Goal: Task Accomplishment & Management: Complete application form

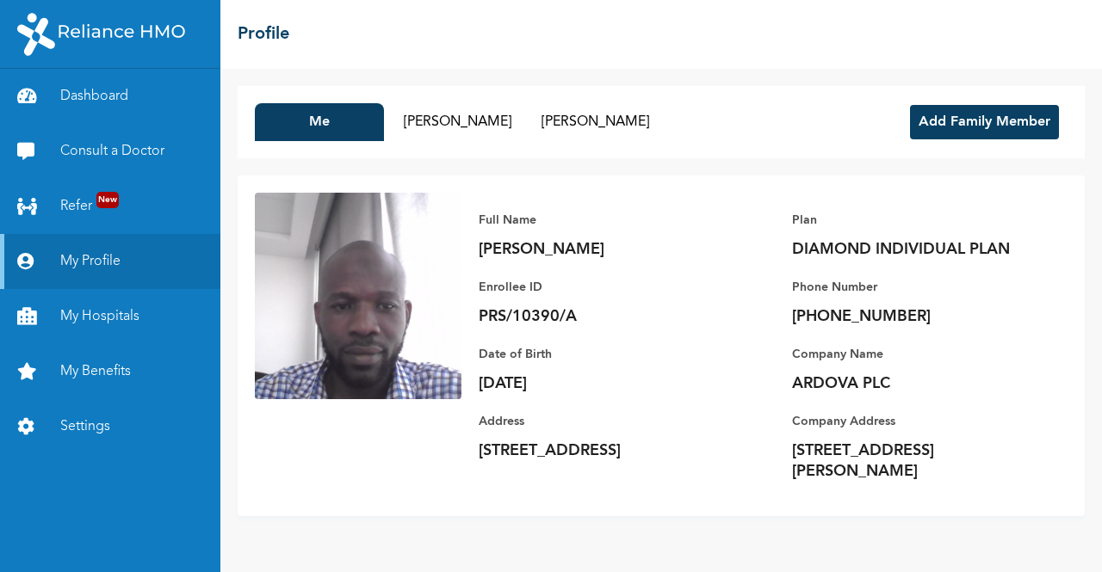
click at [922, 107] on button "Add Family Member" at bounding box center [984, 122] width 149 height 34
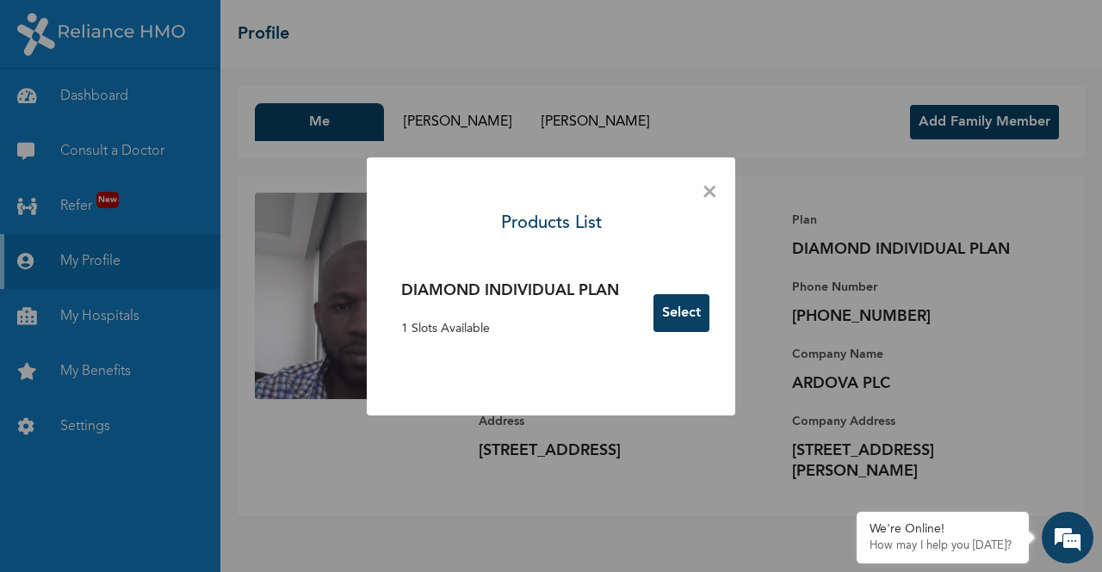
click at [660, 318] on button "Select" at bounding box center [681, 313] width 56 height 38
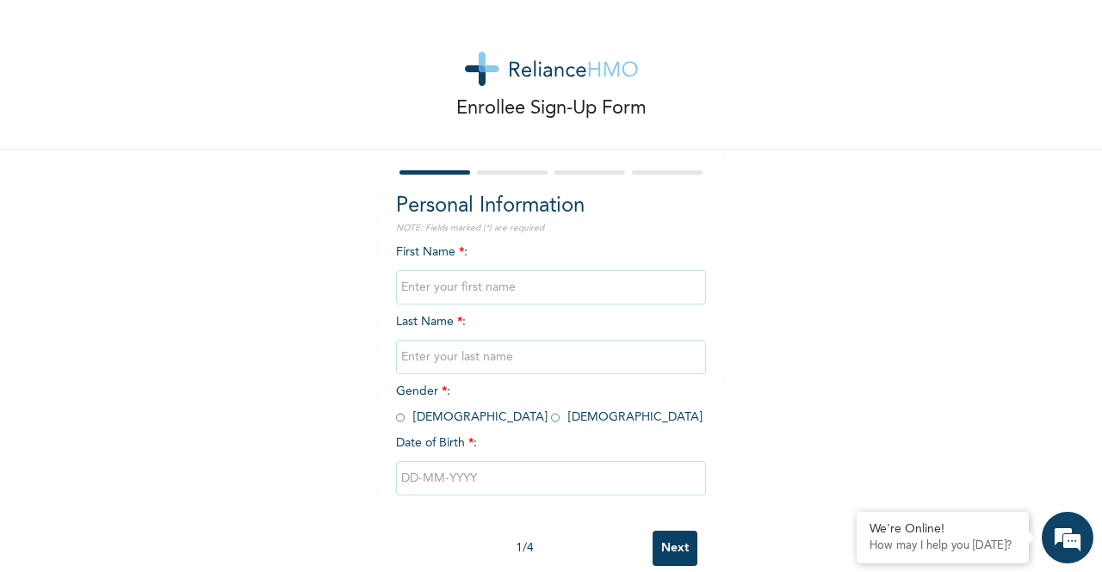
click at [523, 286] on input "text" at bounding box center [551, 287] width 310 height 34
type input "Sumayyah"
type input "Jinadu"
click at [551, 423] on input "radio" at bounding box center [555, 418] width 9 height 16
radio input "true"
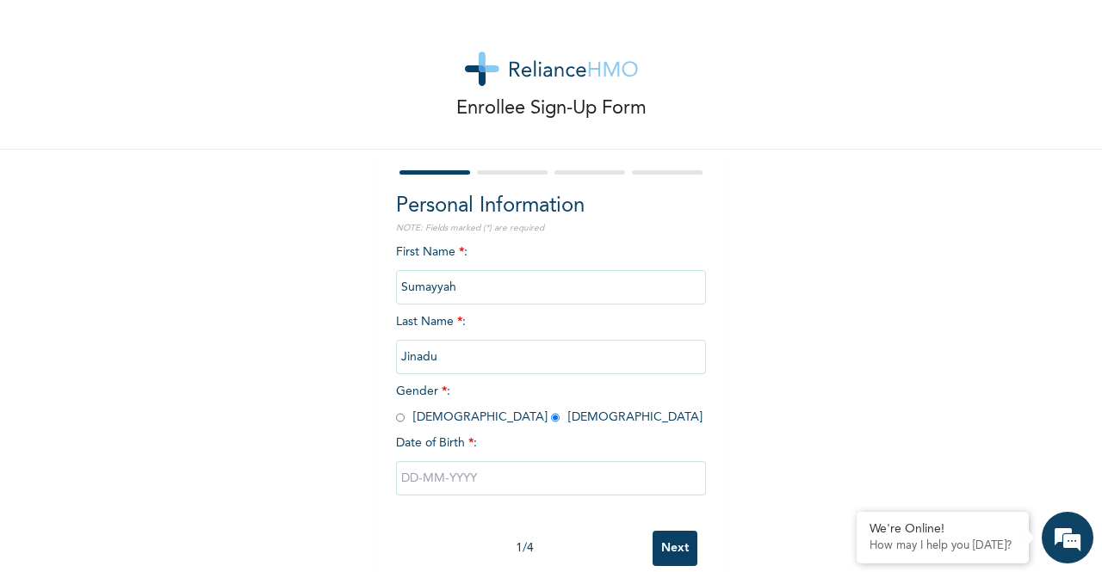
click at [486, 481] on input "text" at bounding box center [551, 478] width 310 height 34
select select "9"
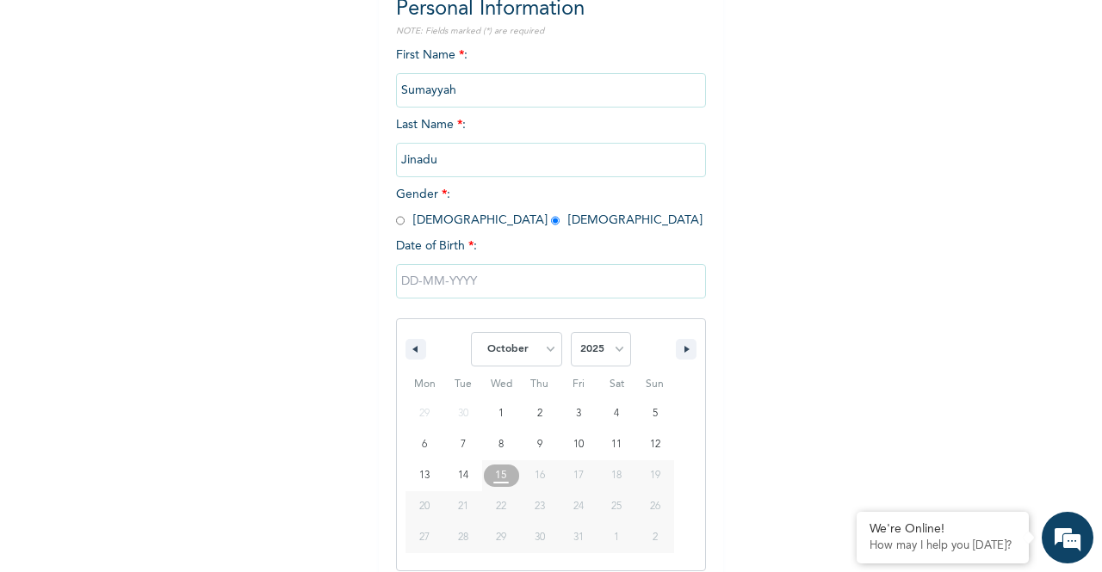
scroll to position [211, 0]
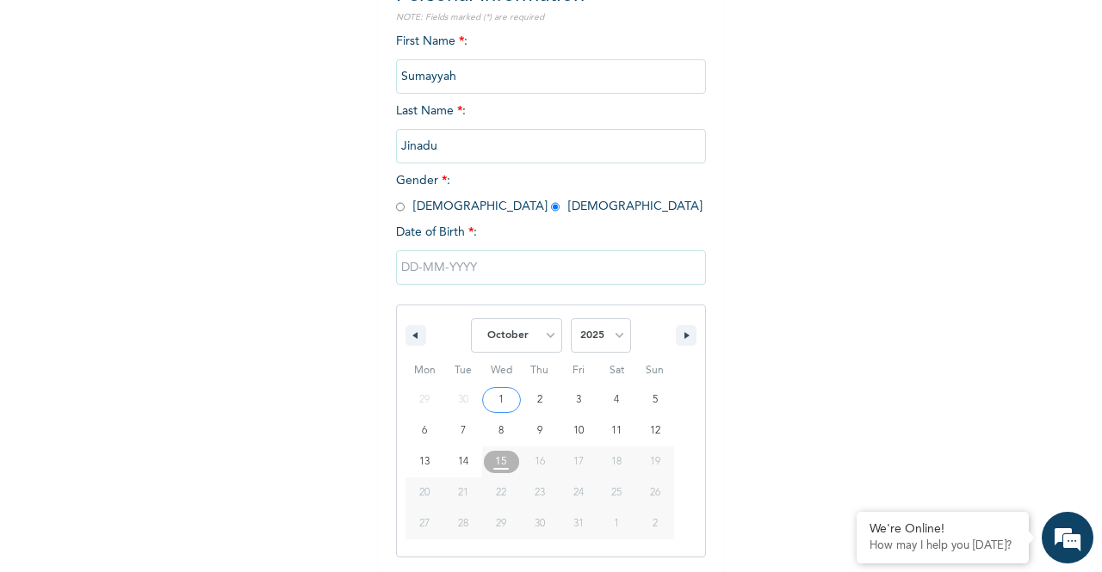
type input "[DATE]"
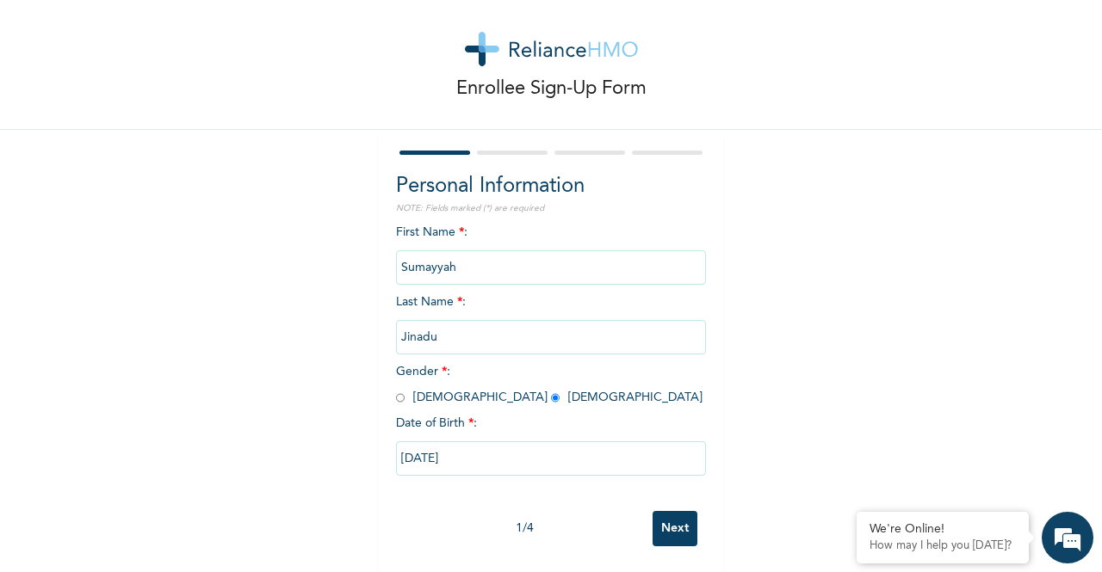
scroll to position [34, 0]
click at [670, 514] on input "Next" at bounding box center [674, 528] width 45 height 35
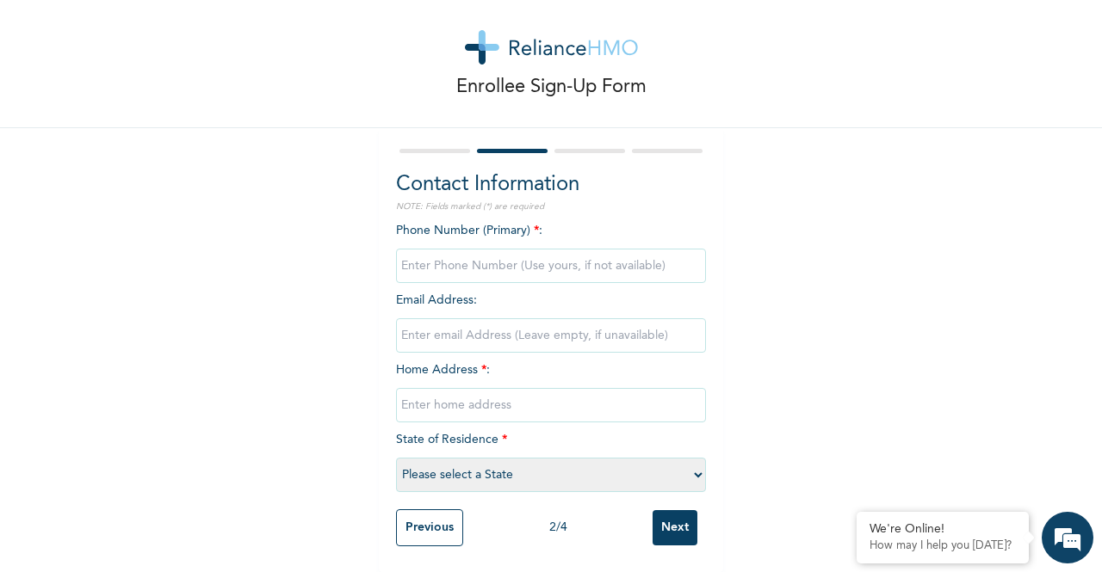
click at [504, 251] on input "phone" at bounding box center [551, 266] width 310 height 34
type input "07063900168"
click at [529, 333] on input "email" at bounding box center [551, 335] width 310 height 34
type input "[EMAIL_ADDRESS][DOMAIN_NAME]"
type input "V/[GEOGRAPHIC_DATA]"
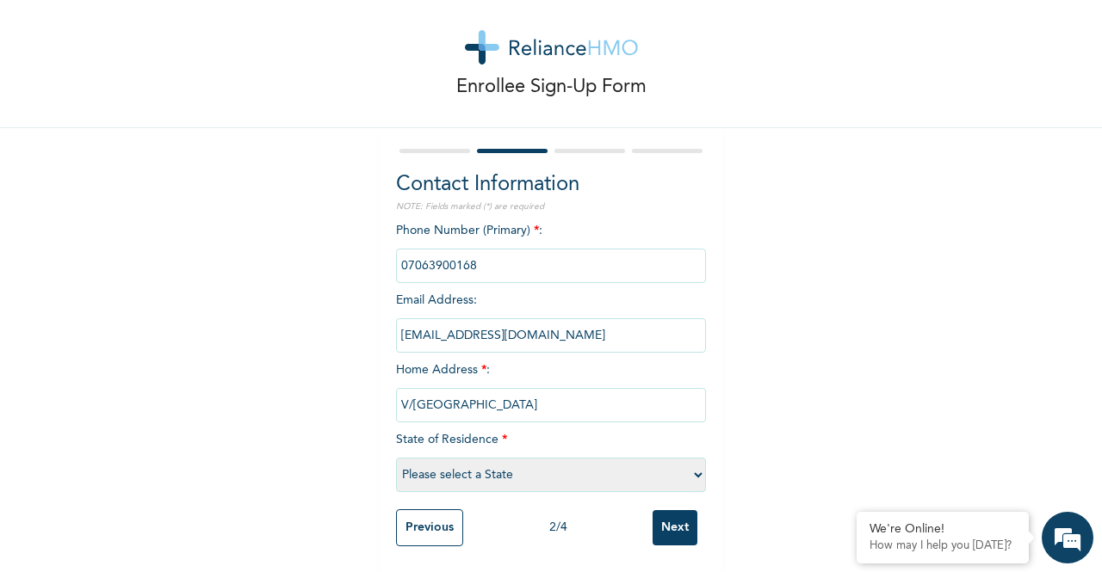
select select "25"
drag, startPoint x: 532, startPoint y: 402, endPoint x: 375, endPoint y: 396, distance: 156.7
click at [379, 396] on div "Contact Information NOTE: Fields marked (*) are required Phone Number (Primary)…" at bounding box center [551, 350] width 344 height 444
type input "Abesan Estate"
click at [676, 518] on input "Next" at bounding box center [674, 527] width 45 height 35
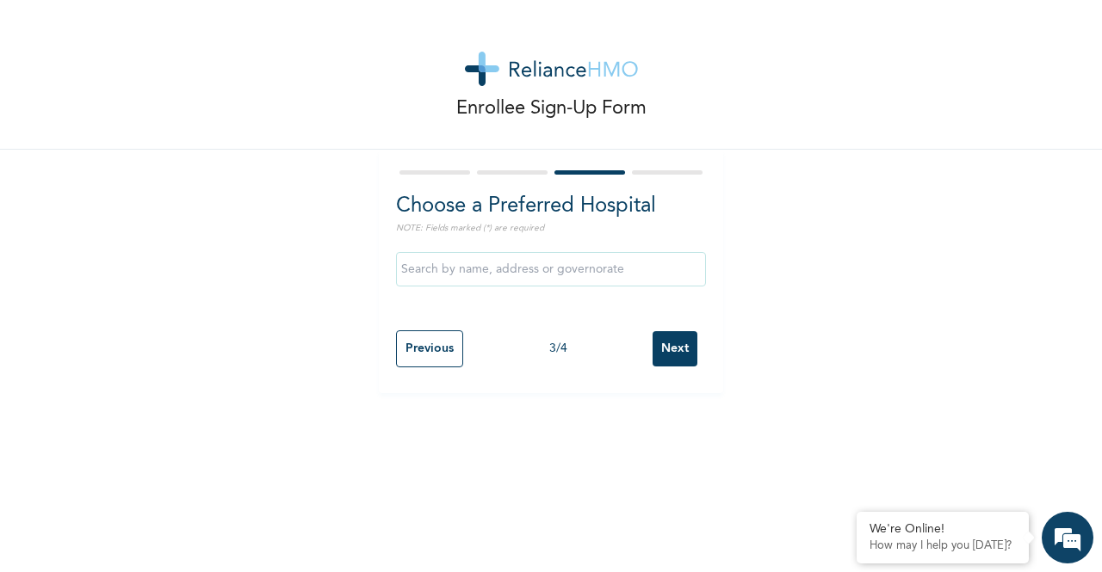
scroll to position [0, 0]
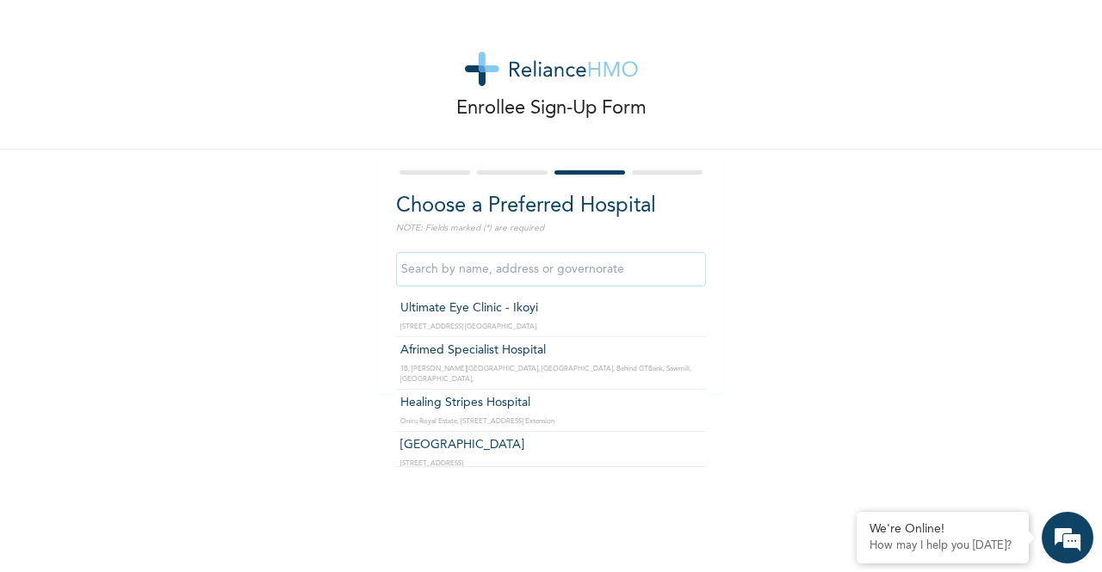
click at [472, 262] on input "text" at bounding box center [551, 269] width 310 height 34
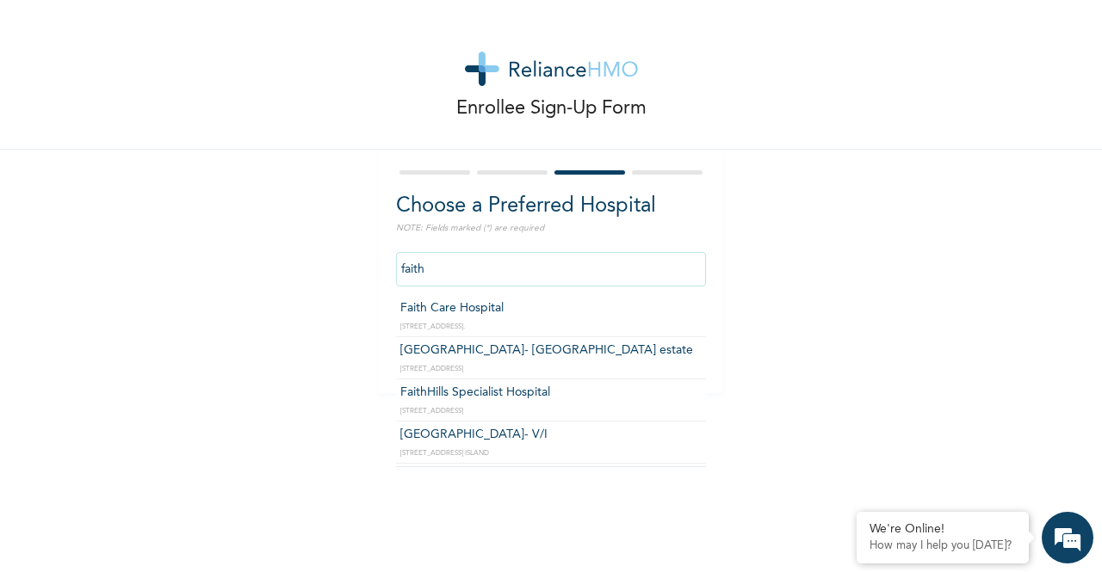
type input "FaithHills Specialist Hospital"
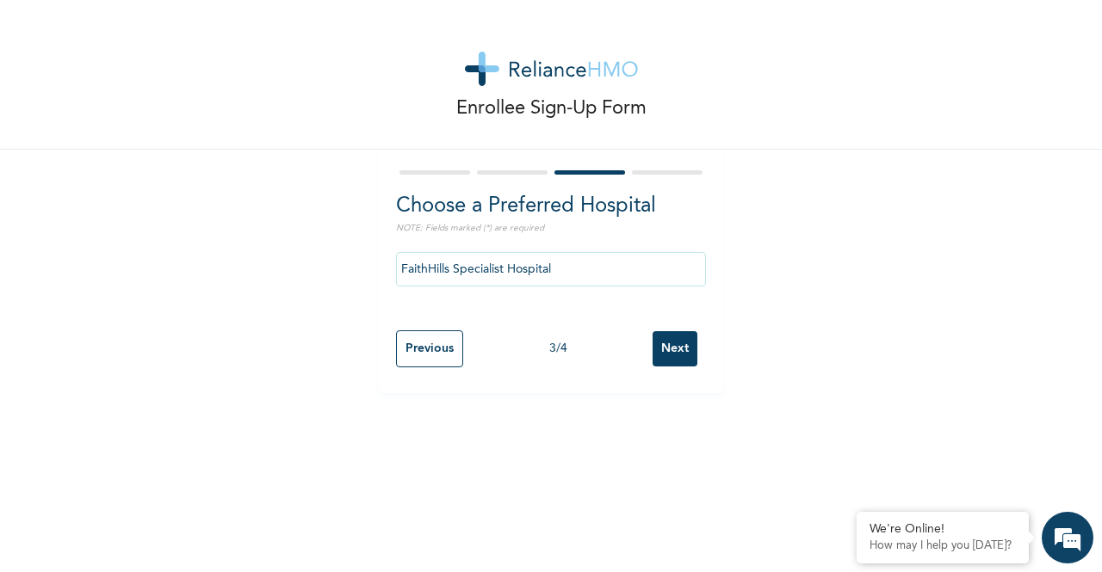
click at [676, 353] on input "Next" at bounding box center [674, 348] width 45 height 35
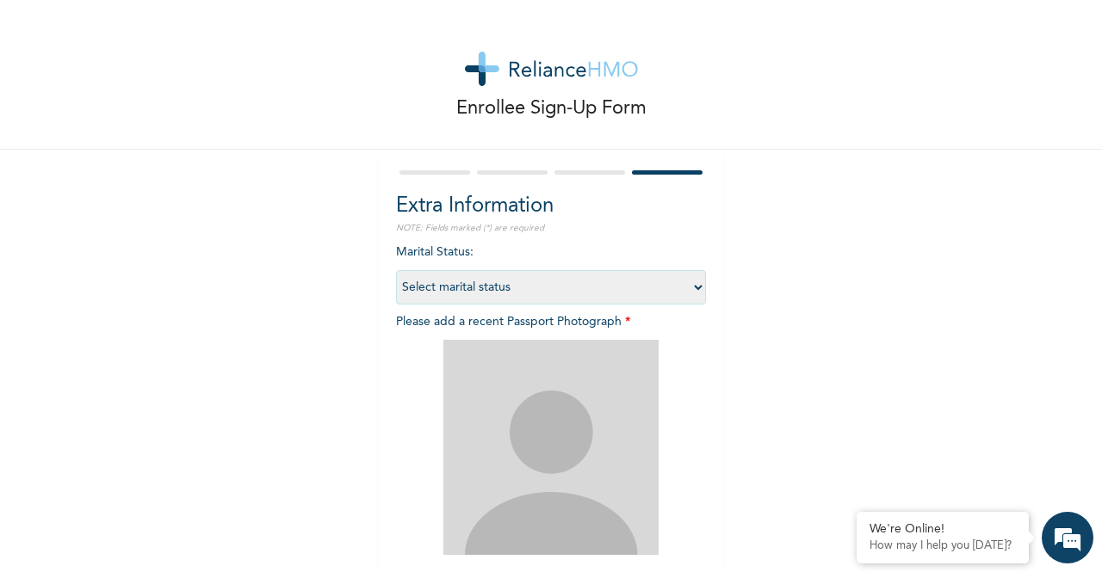
click at [648, 275] on select "Select marital status [DEMOGRAPHIC_DATA] Married [DEMOGRAPHIC_DATA] Widow/[DEMO…" at bounding box center [551, 287] width 310 height 34
select select "1"
click at [396, 270] on select "Select marital status [DEMOGRAPHIC_DATA] Married [DEMOGRAPHIC_DATA] Widow/[DEMO…" at bounding box center [551, 287] width 310 height 34
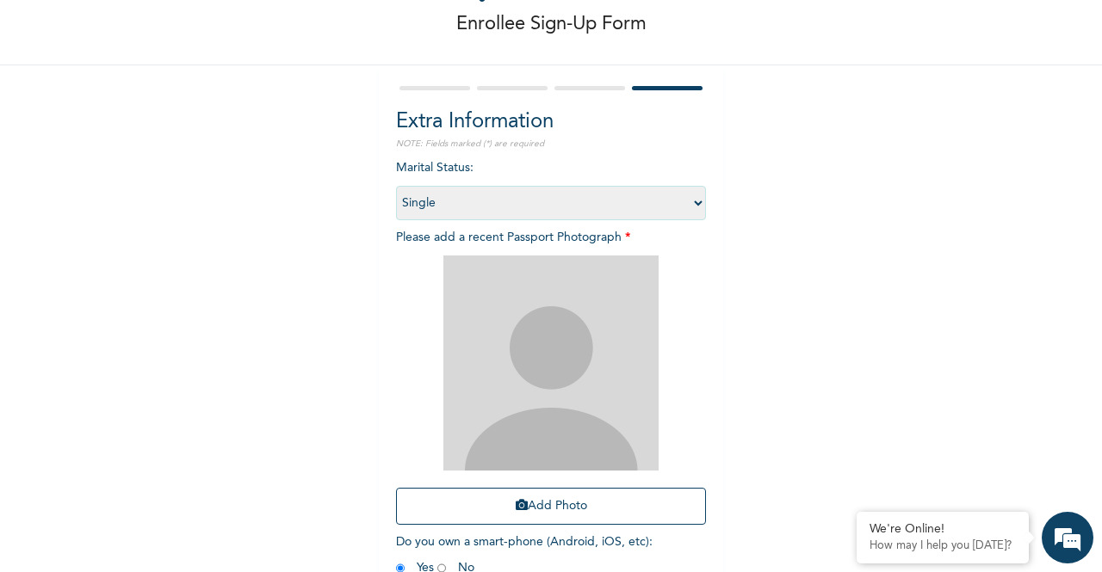
scroll to position [101, 0]
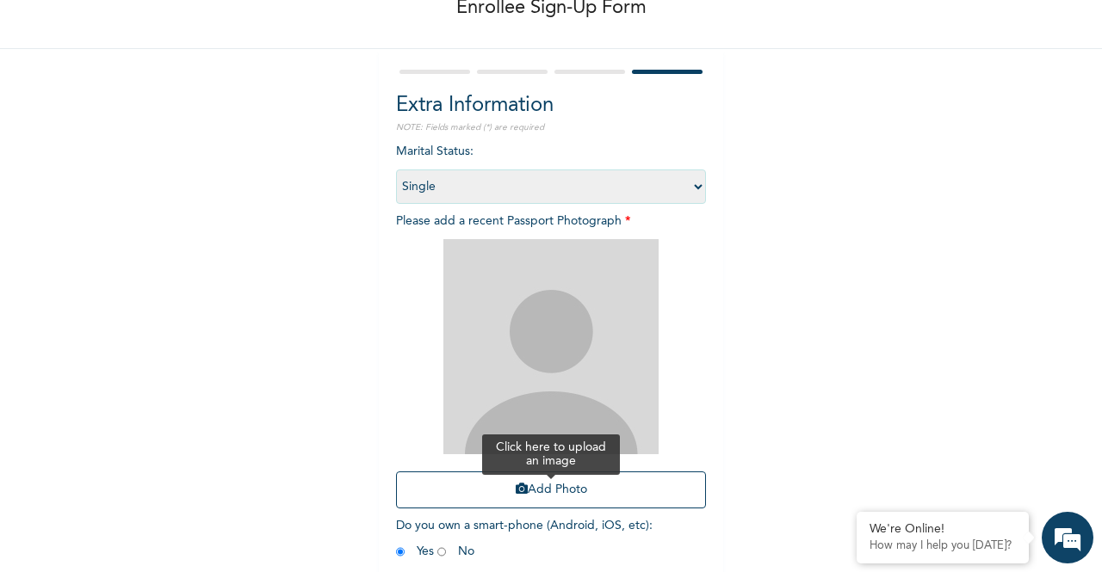
click at [576, 497] on button "Add Photo" at bounding box center [551, 490] width 310 height 37
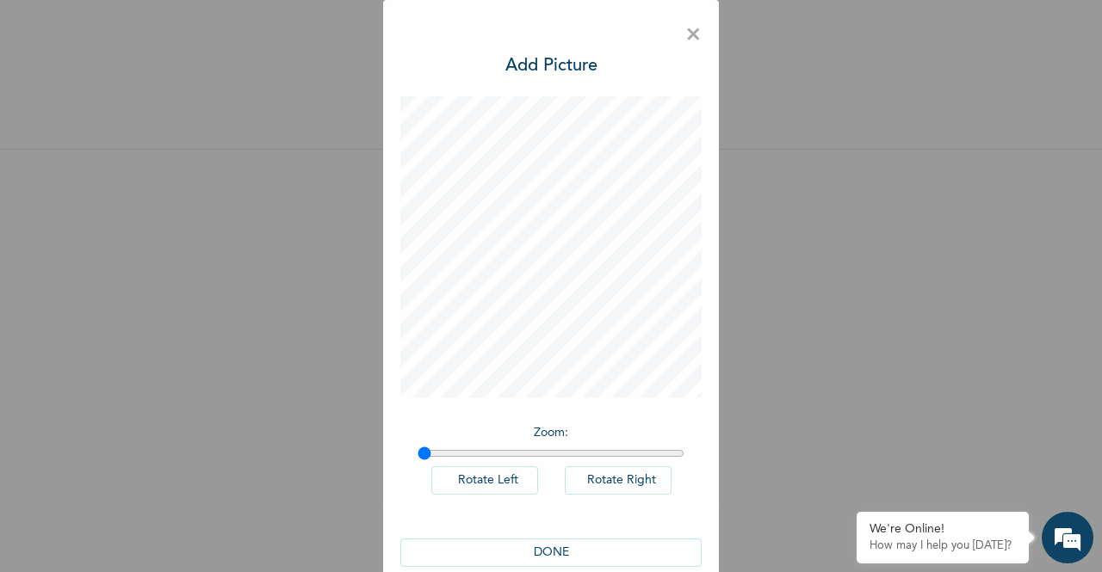
click at [479, 486] on button "Rotate Left" at bounding box center [484, 480] width 107 height 28
click at [444, 450] on input "range" at bounding box center [550, 454] width 267 height 14
drag, startPoint x: 440, startPoint y: 450, endPoint x: 388, endPoint y: 456, distance: 52.0
type input "1"
click at [417, 456] on input "range" at bounding box center [550, 454] width 267 height 14
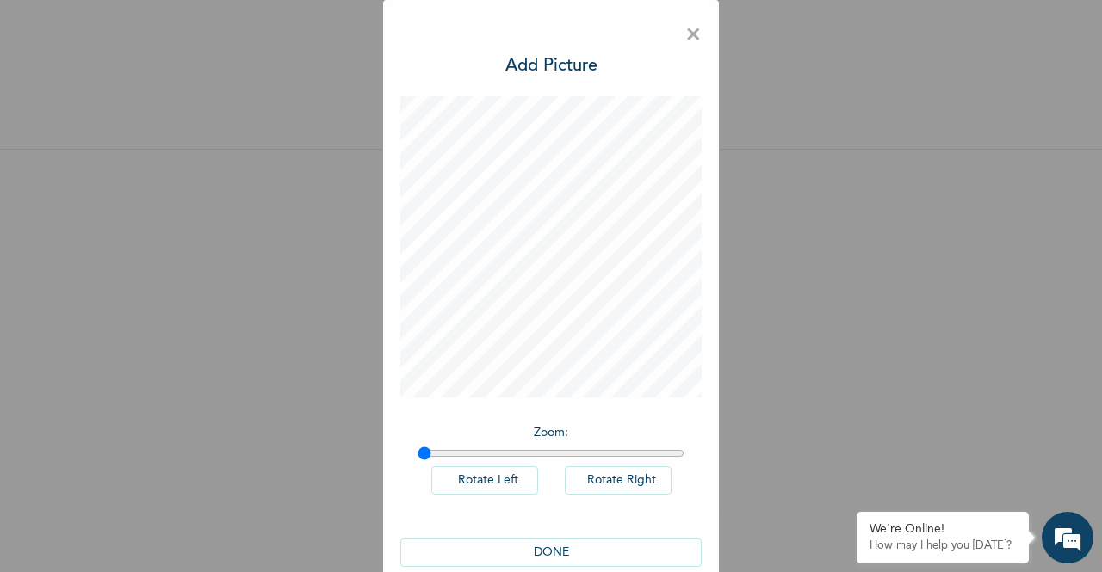
click at [546, 543] on button "DONE" at bounding box center [550, 553] width 301 height 28
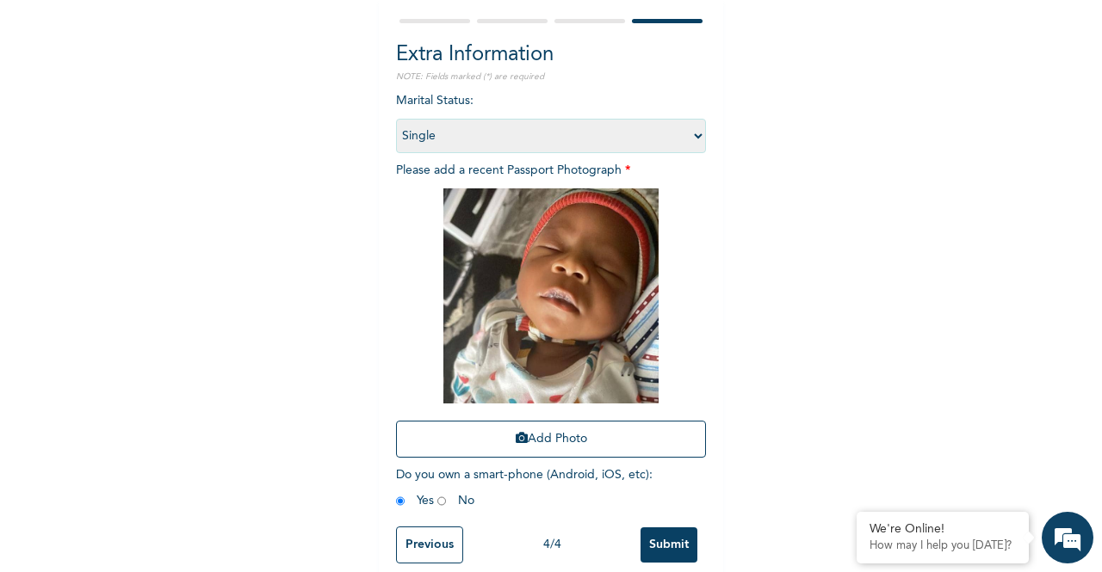
scroll to position [182, 0]
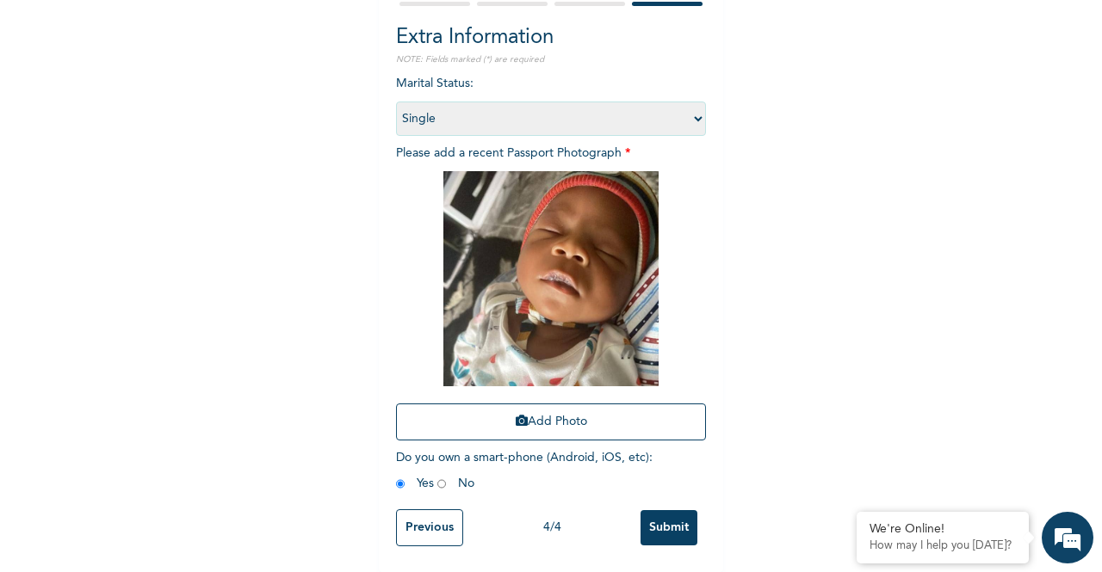
click at [675, 510] on input "Submit" at bounding box center [668, 527] width 57 height 35
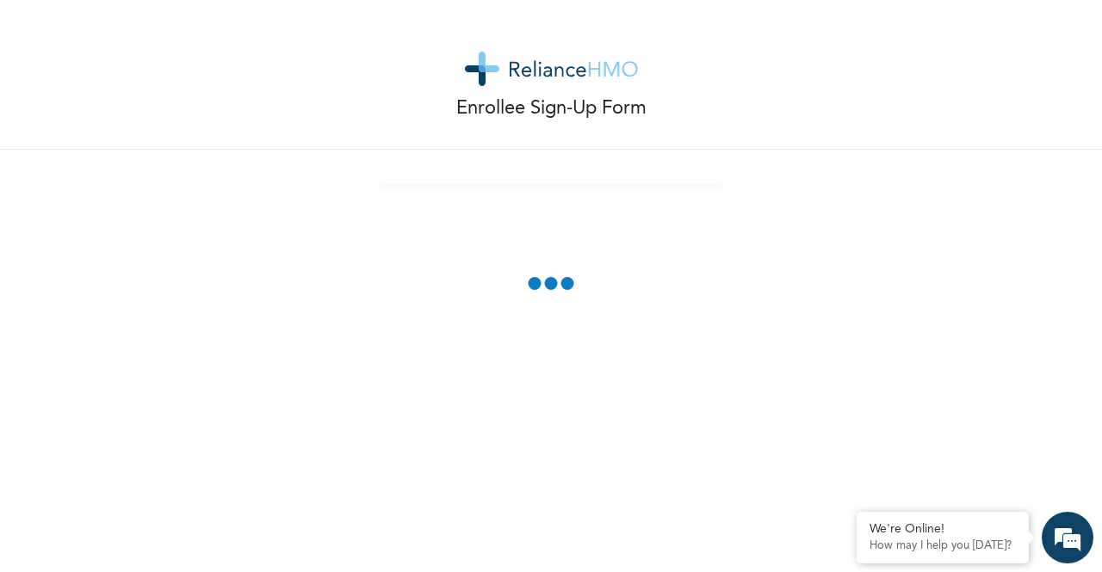
scroll to position [105, 0]
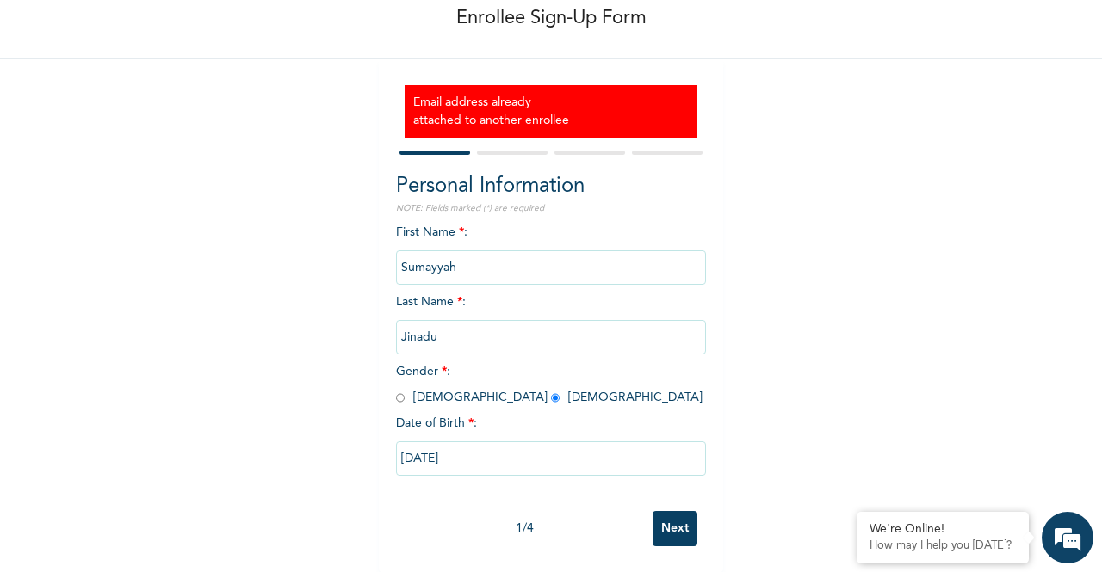
click at [644, 520] on div "1 / 4" at bounding box center [524, 529] width 256 height 18
click at [664, 519] on input "Next" at bounding box center [674, 528] width 45 height 35
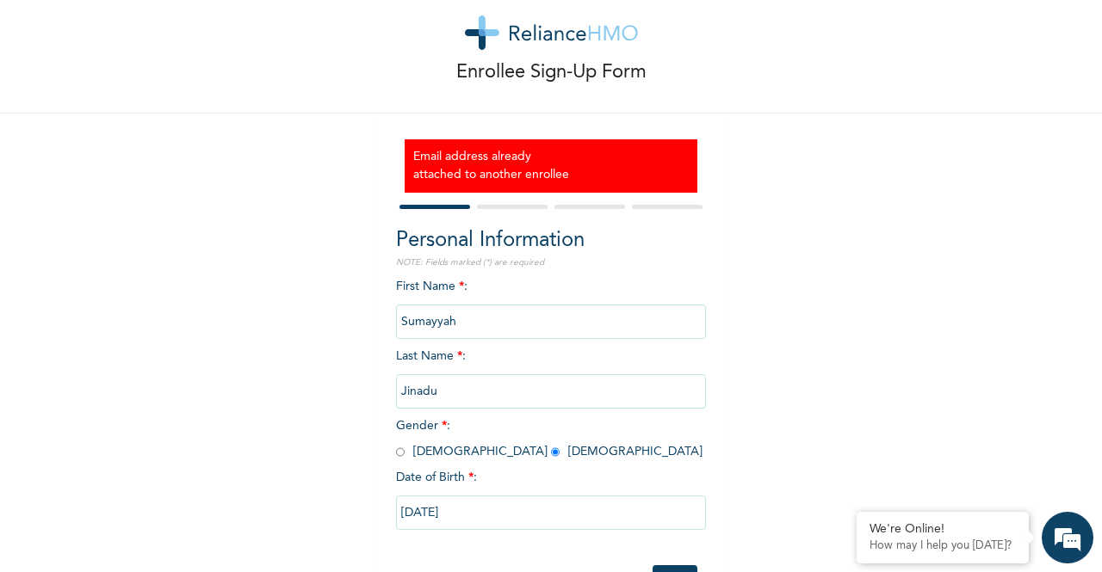
select select "25"
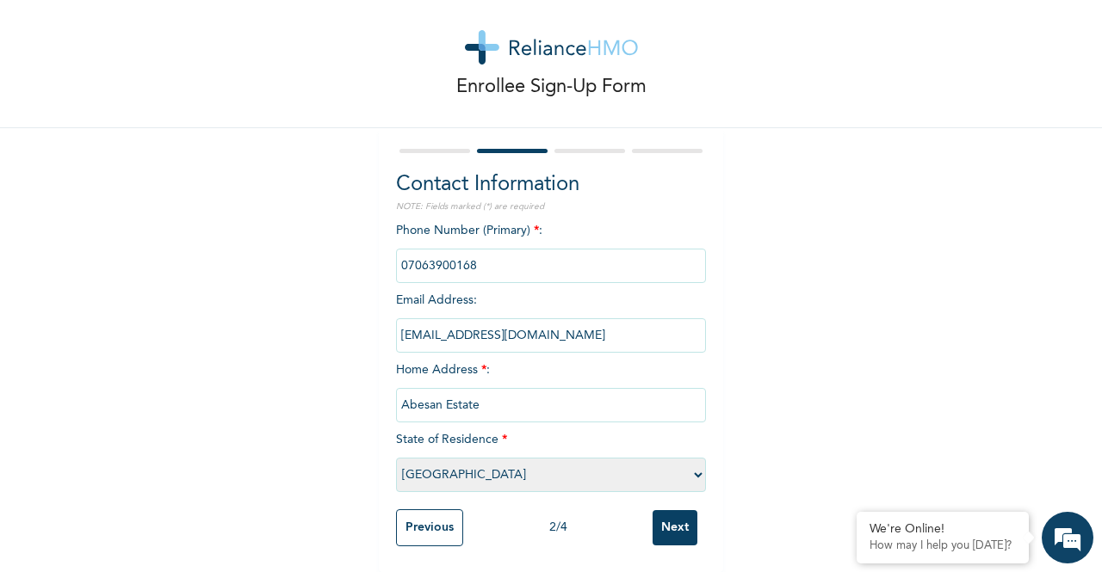
click at [582, 318] on input "[EMAIL_ADDRESS][DOMAIN_NAME]" at bounding box center [551, 335] width 310 height 34
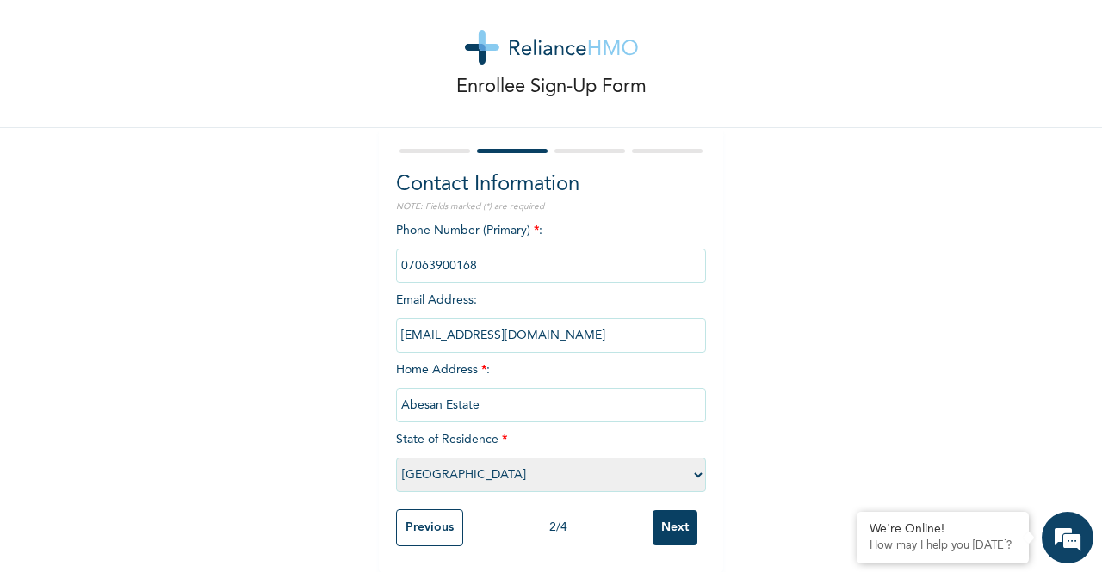
click at [582, 318] on input "[EMAIL_ADDRESS][DOMAIN_NAME]" at bounding box center [551, 335] width 310 height 34
click at [659, 510] on input "Next" at bounding box center [674, 527] width 45 height 35
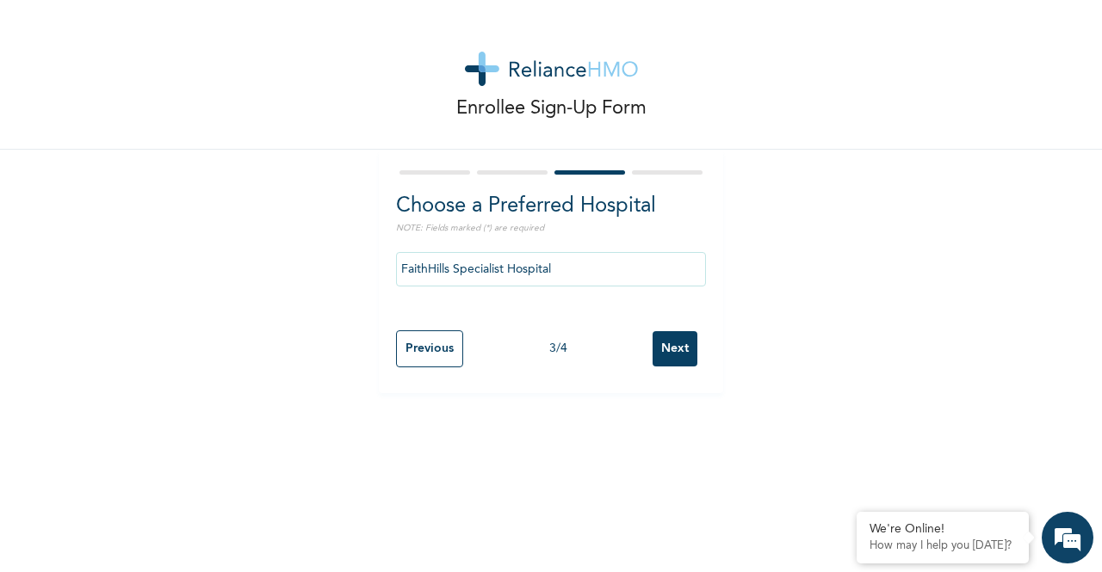
scroll to position [0, 0]
click at [644, 356] on div "3 / 4" at bounding box center [557, 349] width 189 height 18
click at [652, 353] on input "Next" at bounding box center [674, 348] width 45 height 35
select select "1"
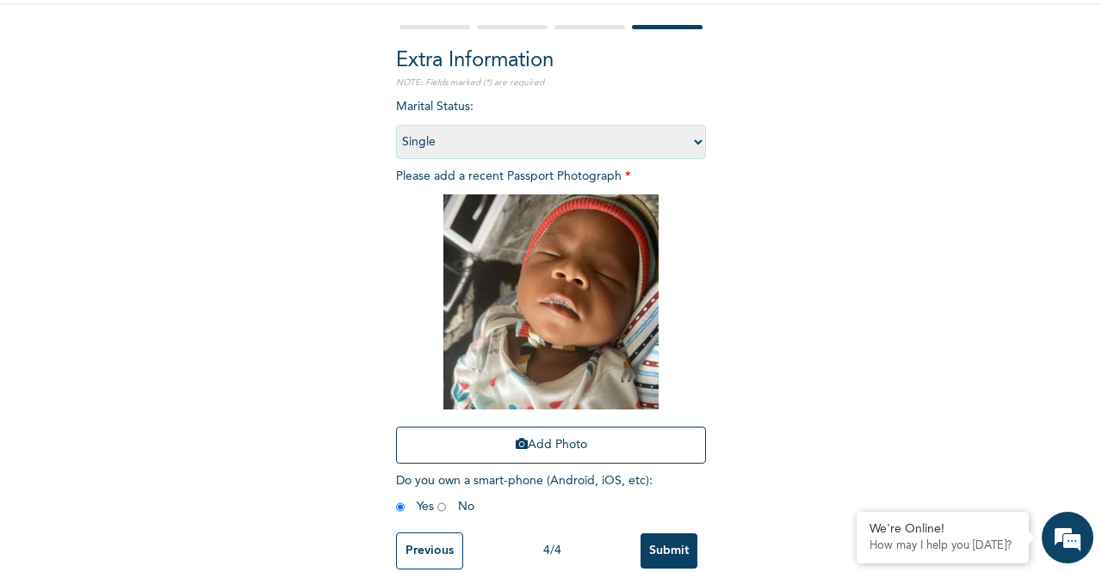
scroll to position [182, 0]
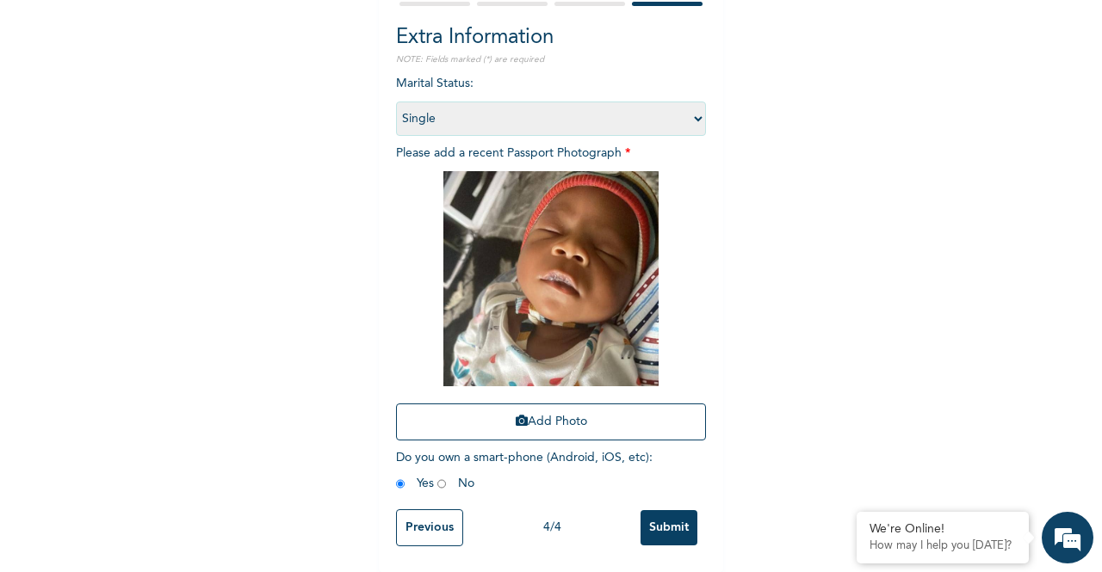
click at [458, 476] on span "Do you own a smart-phone (Android, iOS, etc) : Yes No" at bounding box center [524, 471] width 256 height 38
click at [437, 476] on input "radio" at bounding box center [441, 484] width 9 height 16
radio input "true"
click at [664, 510] on input "Submit" at bounding box center [668, 527] width 57 height 35
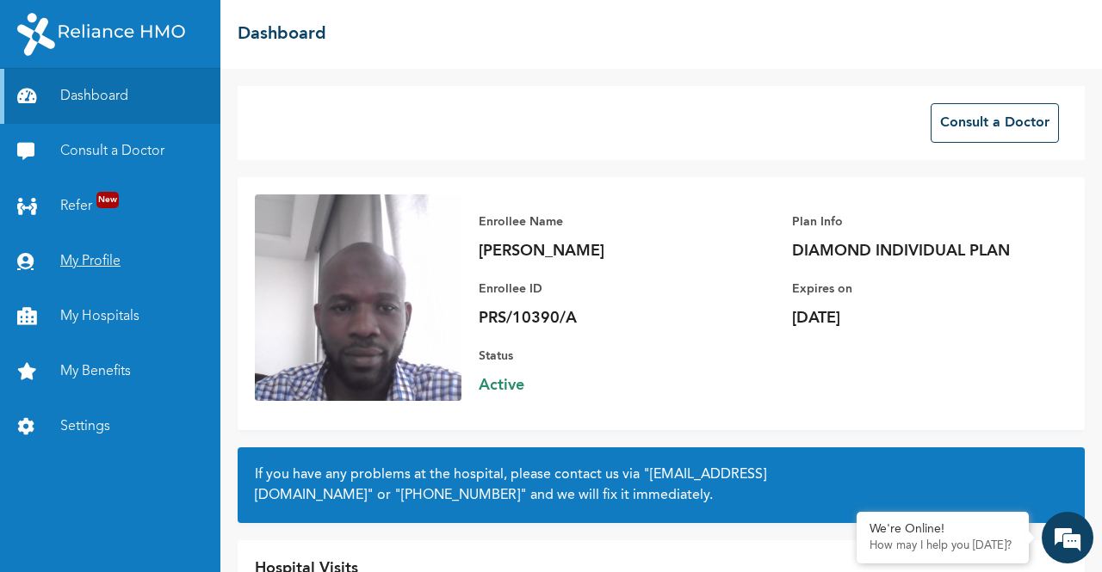
click at [105, 263] on link "My Profile" at bounding box center [110, 261] width 220 height 55
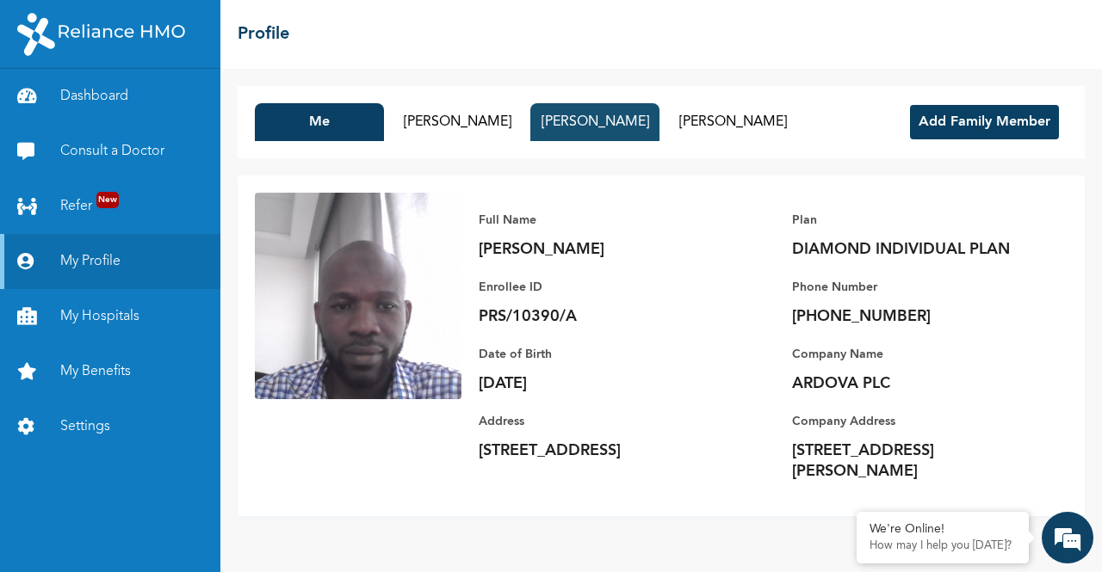
click at [620, 115] on button "[PERSON_NAME]" at bounding box center [594, 122] width 129 height 38
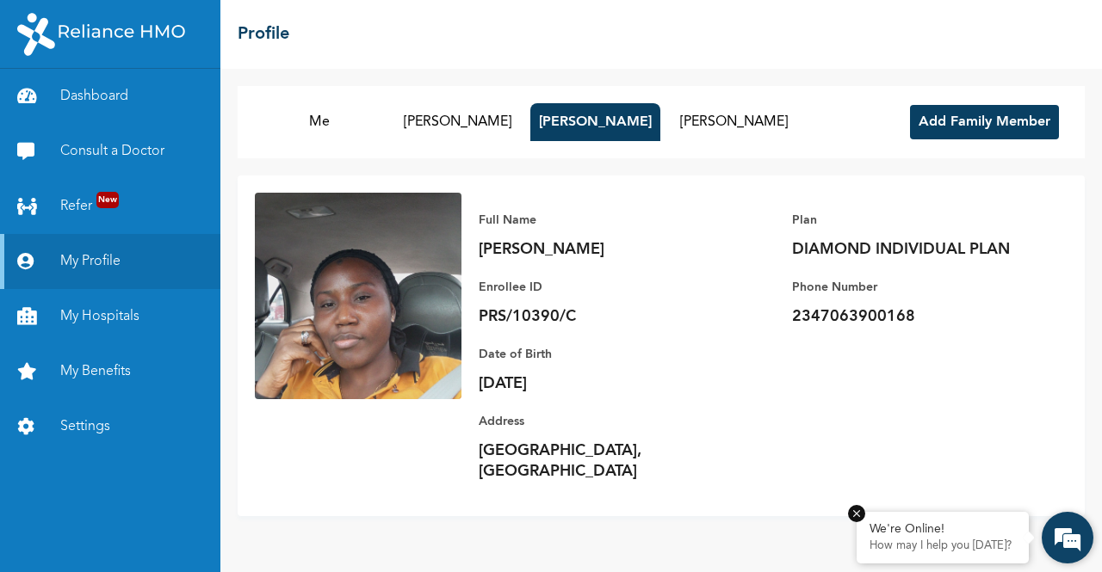
click at [962, 531] on div "We're Online!" at bounding box center [942, 529] width 146 height 15
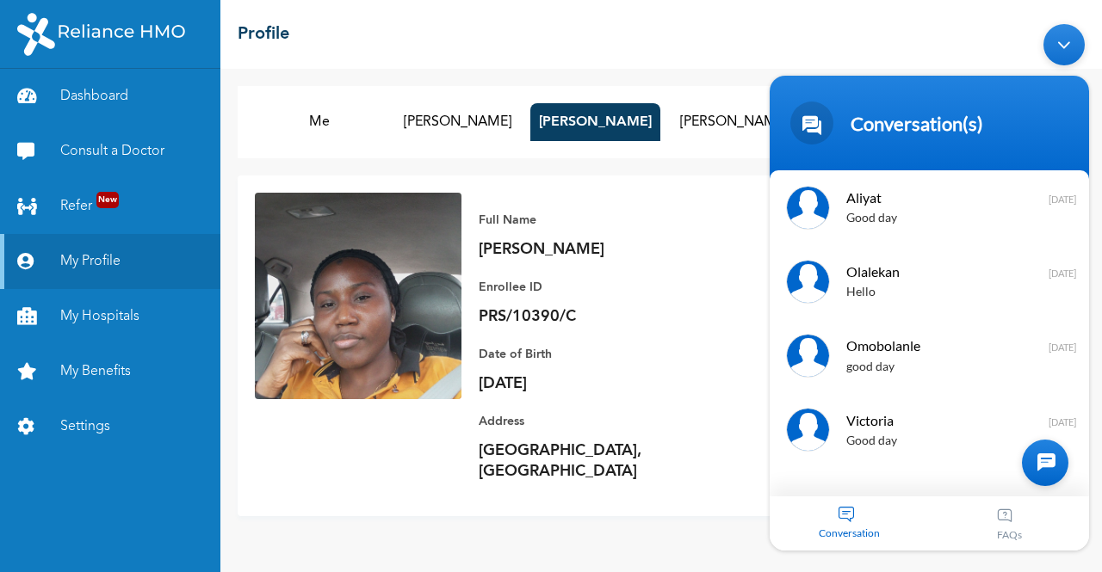
click at [846, 511] on div "Conversation" at bounding box center [849, 524] width 160 height 54
click at [1034, 466] on div at bounding box center [1045, 463] width 46 height 46
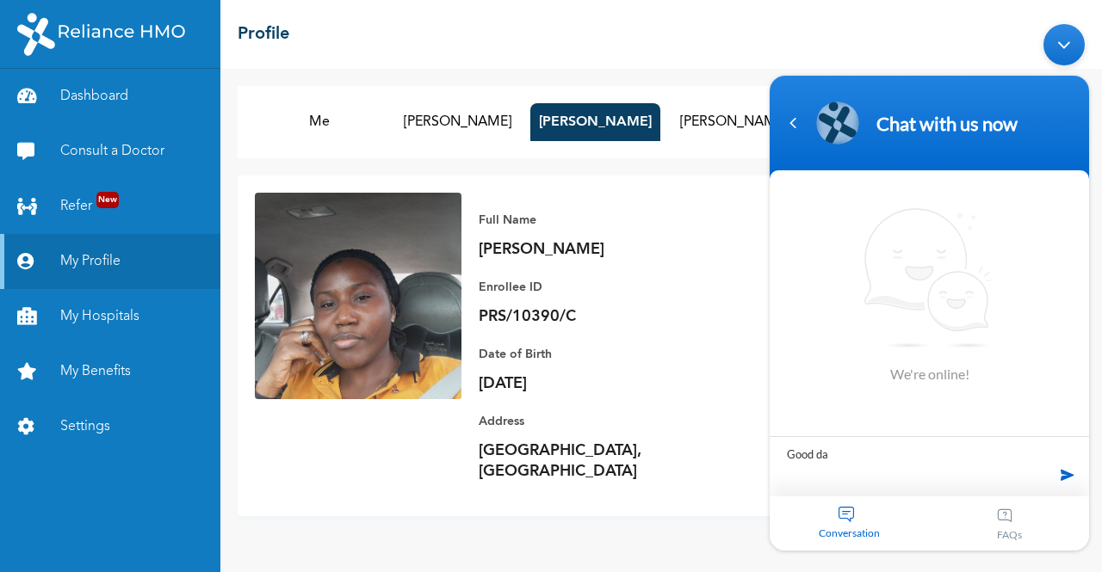
type textarea "Good day"
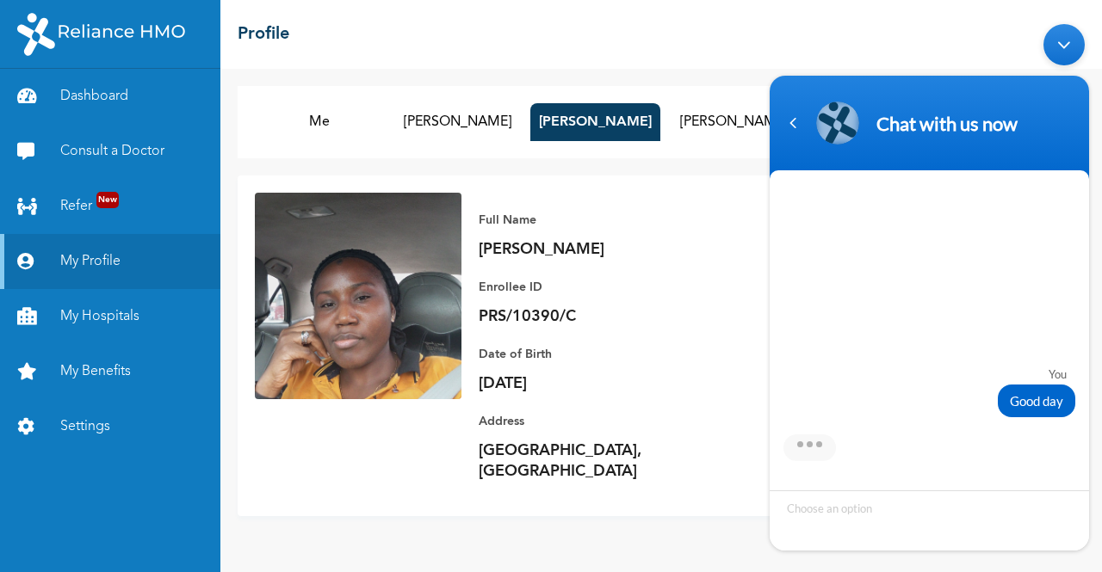
click at [1002, 374] on div "You" at bounding box center [928, 374] width 276 height 14
click at [796, 129] on div "Navigation go back" at bounding box center [793, 123] width 26 height 26
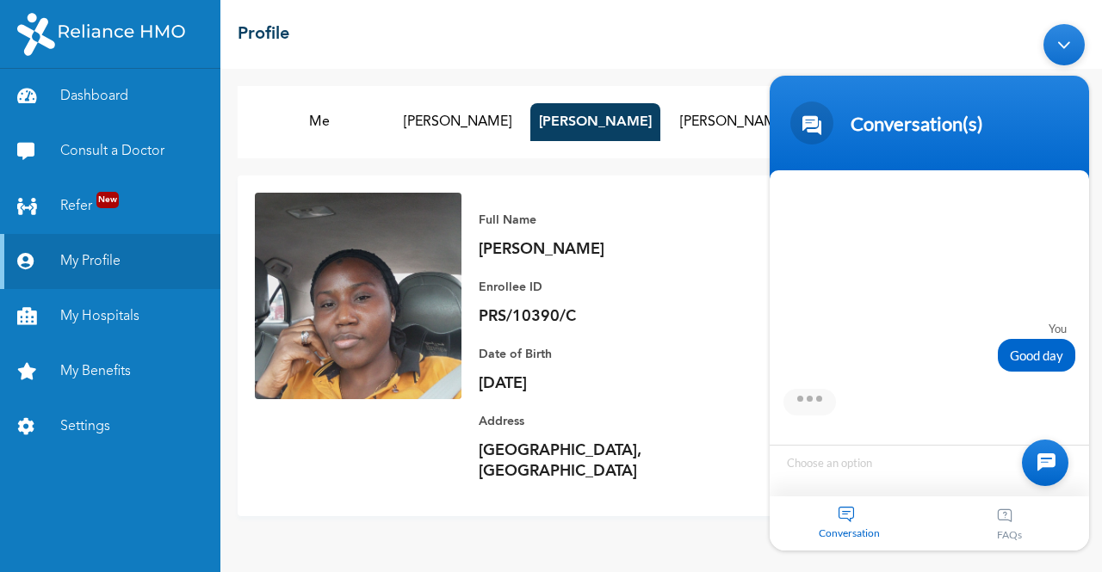
click at [1033, 452] on div at bounding box center [1045, 463] width 46 height 46
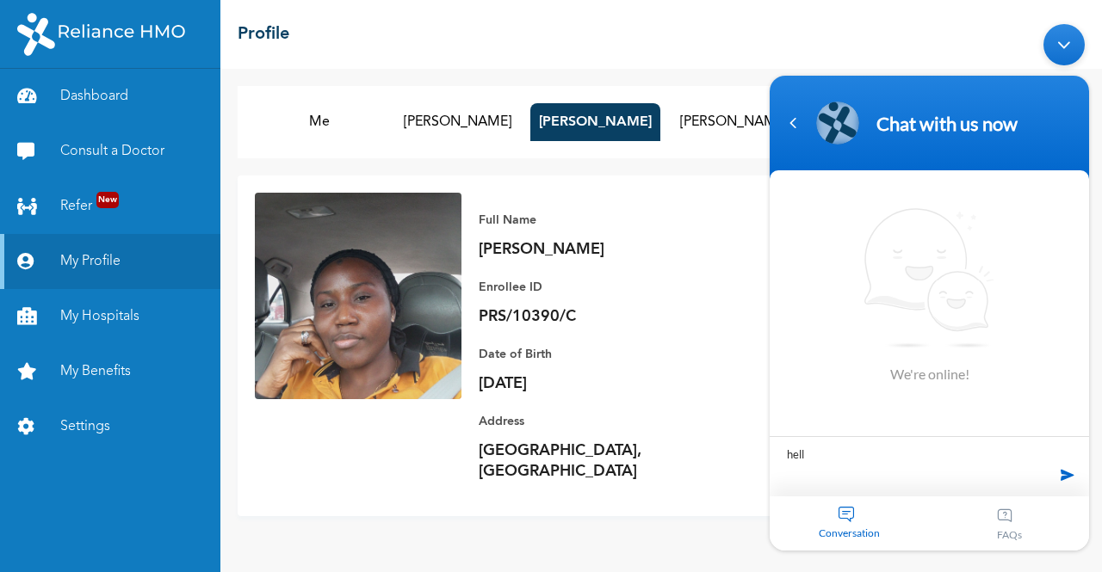
type textarea "hello"
click at [793, 131] on div "Navigation go back" at bounding box center [793, 123] width 26 height 26
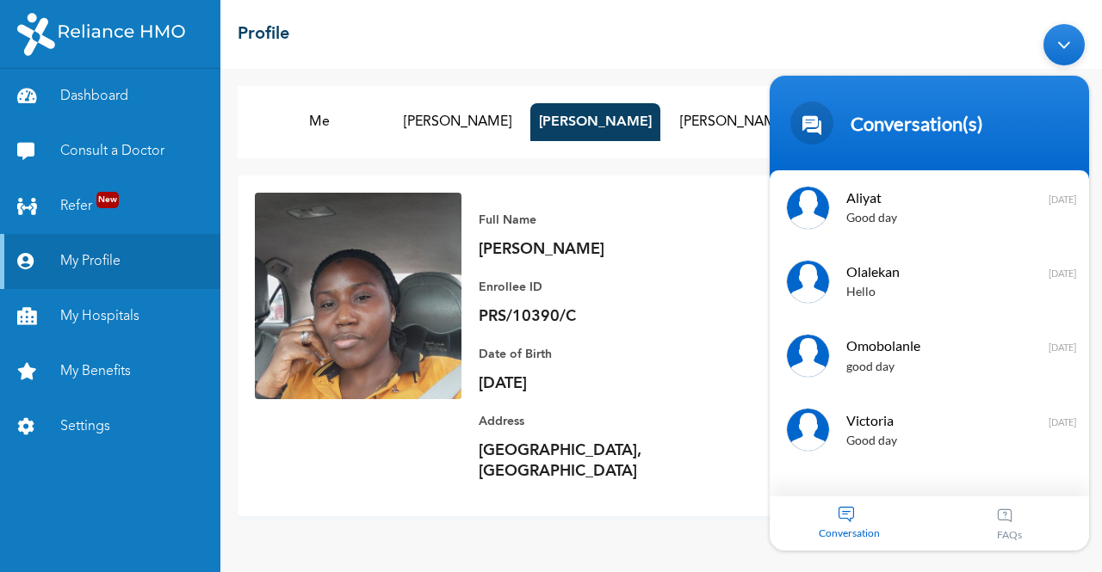
click at [835, 528] on span "Conversation" at bounding box center [849, 533] width 160 height 13
click at [1061, 64] on div "Minimize live chat window" at bounding box center [1063, 44] width 41 height 41
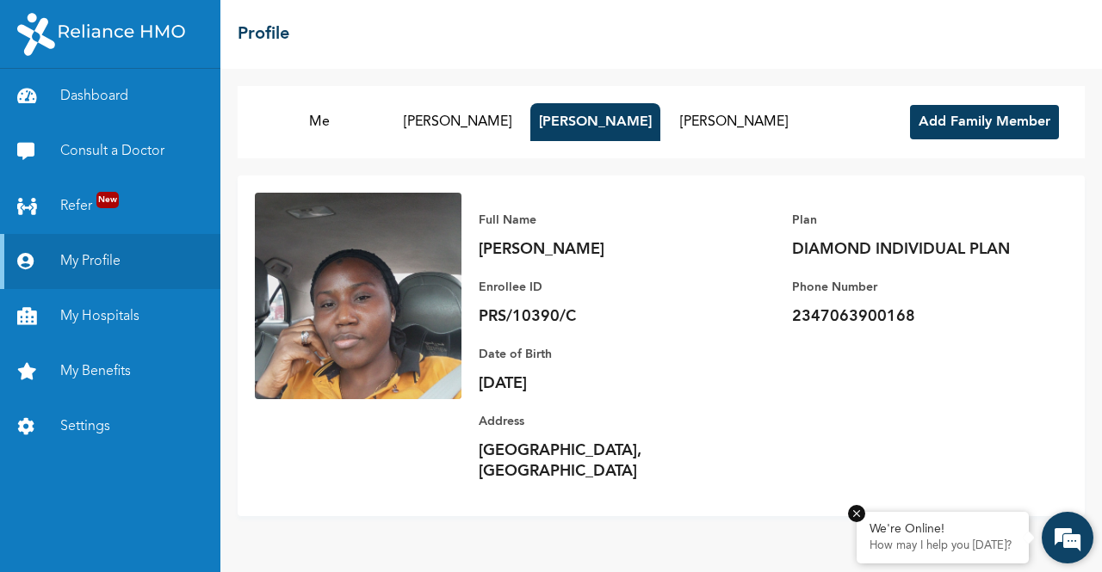
click at [948, 541] on p "How may I help you [DATE]?" at bounding box center [942, 547] width 146 height 14
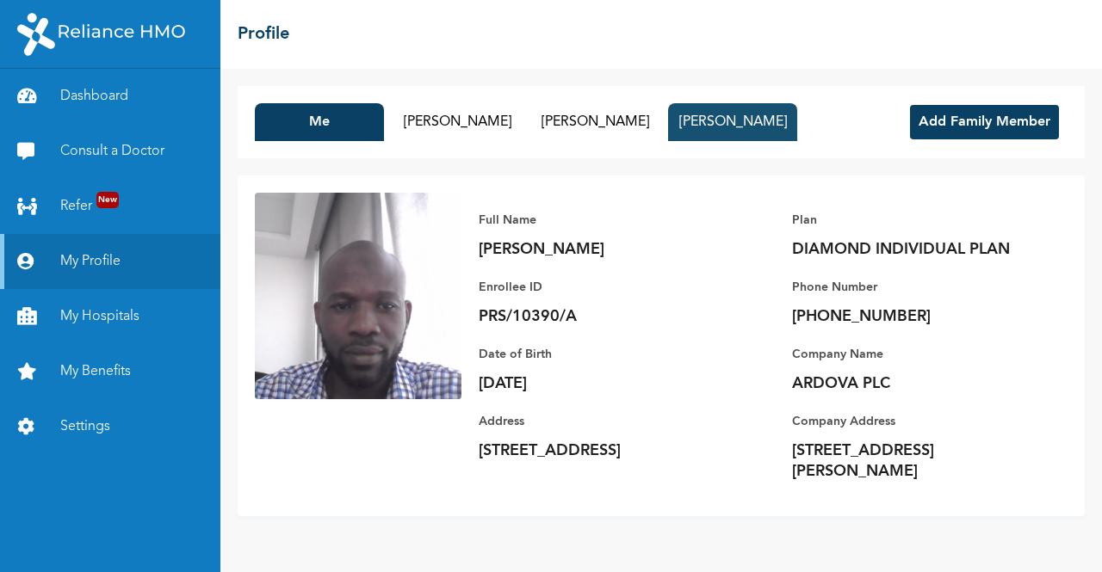
click at [709, 132] on button "Sumayyah Jinadu" at bounding box center [732, 122] width 129 height 38
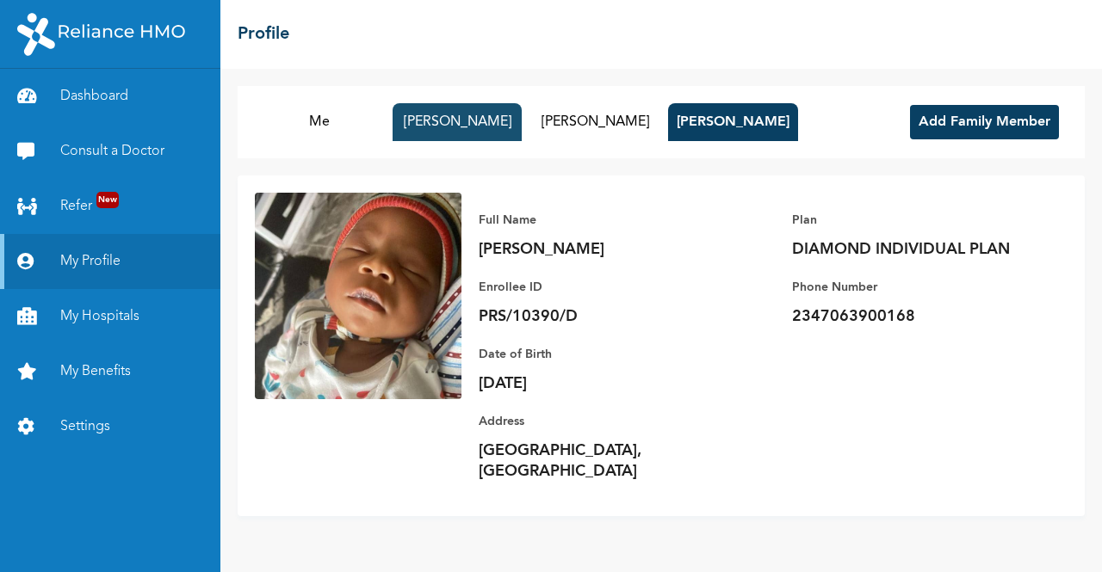
click at [482, 120] on button "[PERSON_NAME]" at bounding box center [456, 122] width 129 height 38
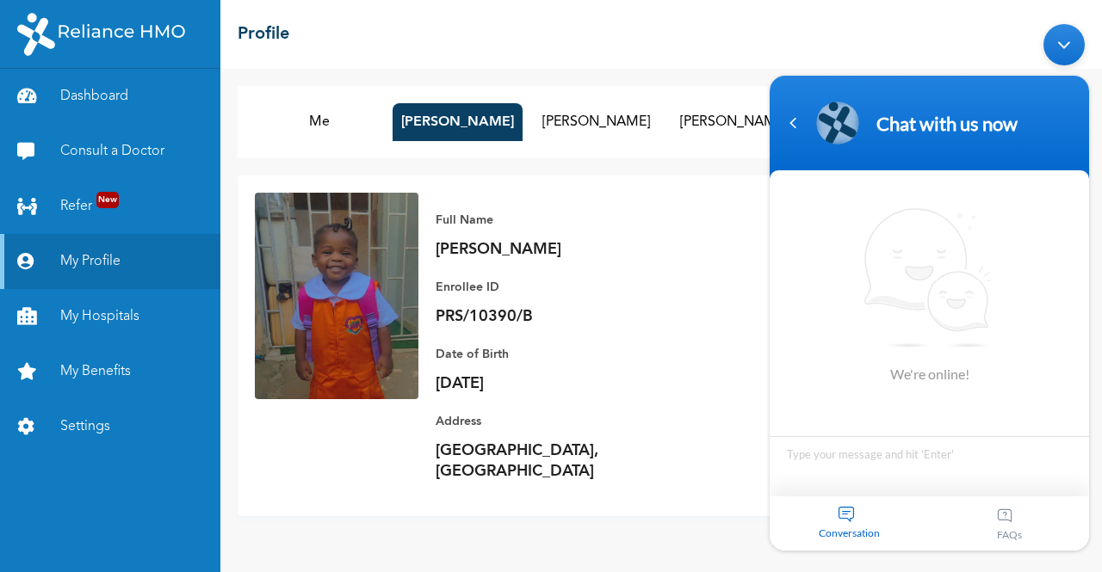
click at [861, 516] on div "Conversation" at bounding box center [849, 524] width 160 height 54
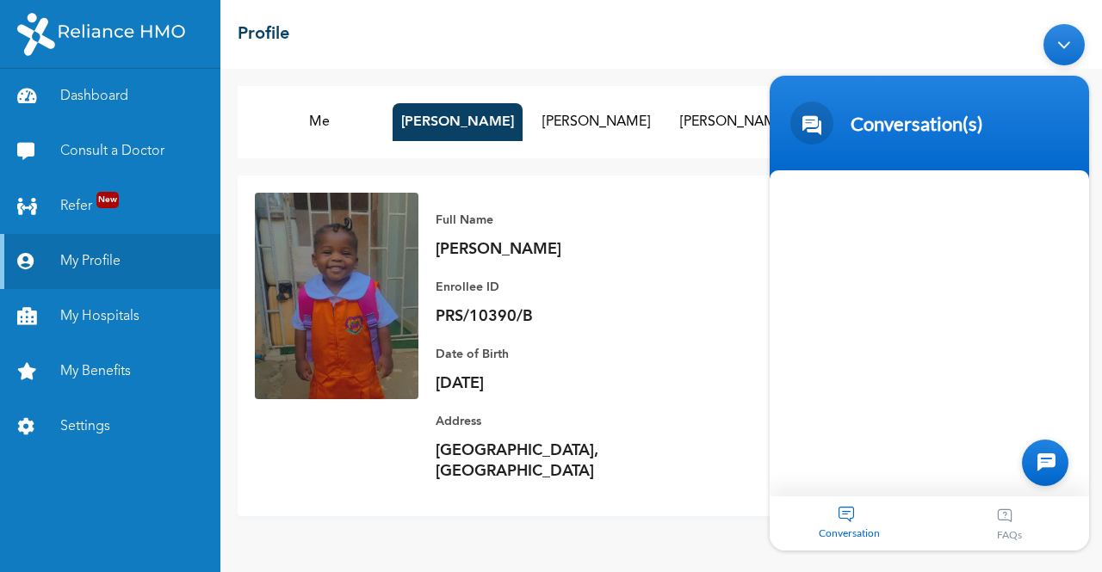
click at [1052, 448] on div at bounding box center [1045, 463] width 46 height 46
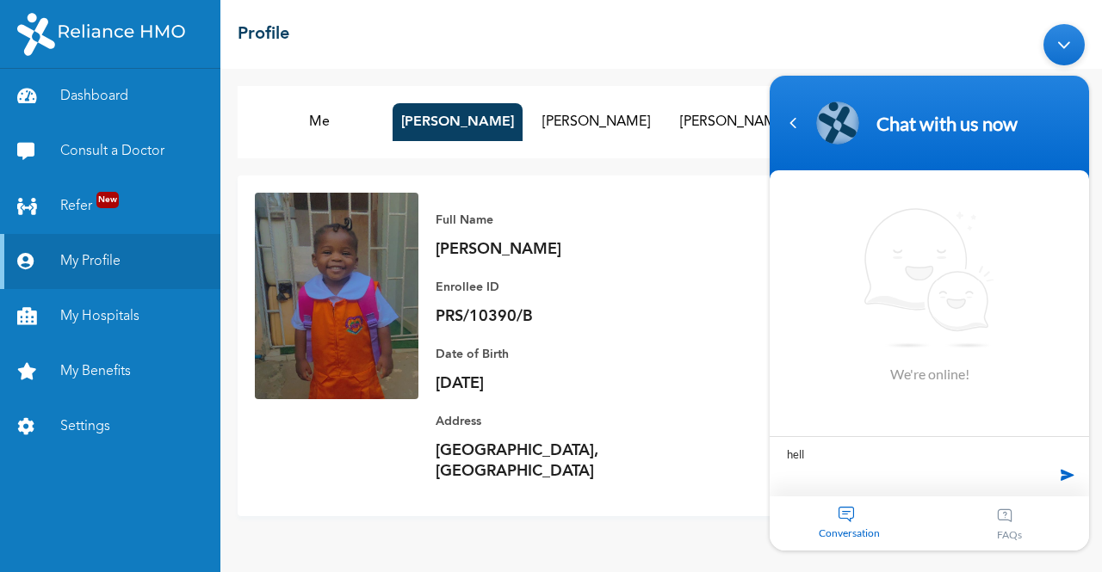
type textarea "hello"
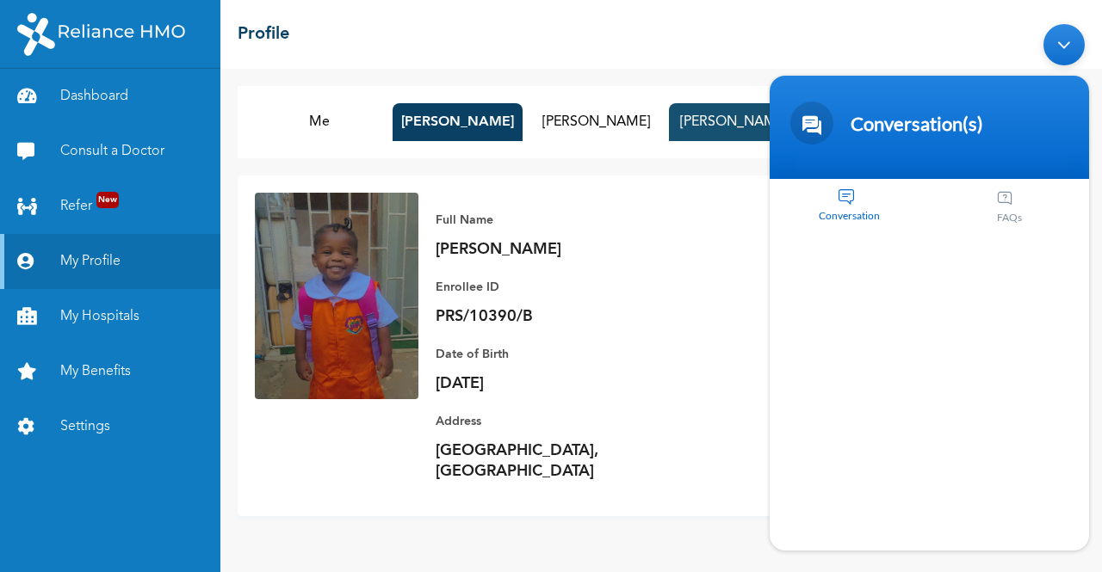
click at [709, 129] on button "Sumayyah Jinadu" at bounding box center [733, 122] width 129 height 38
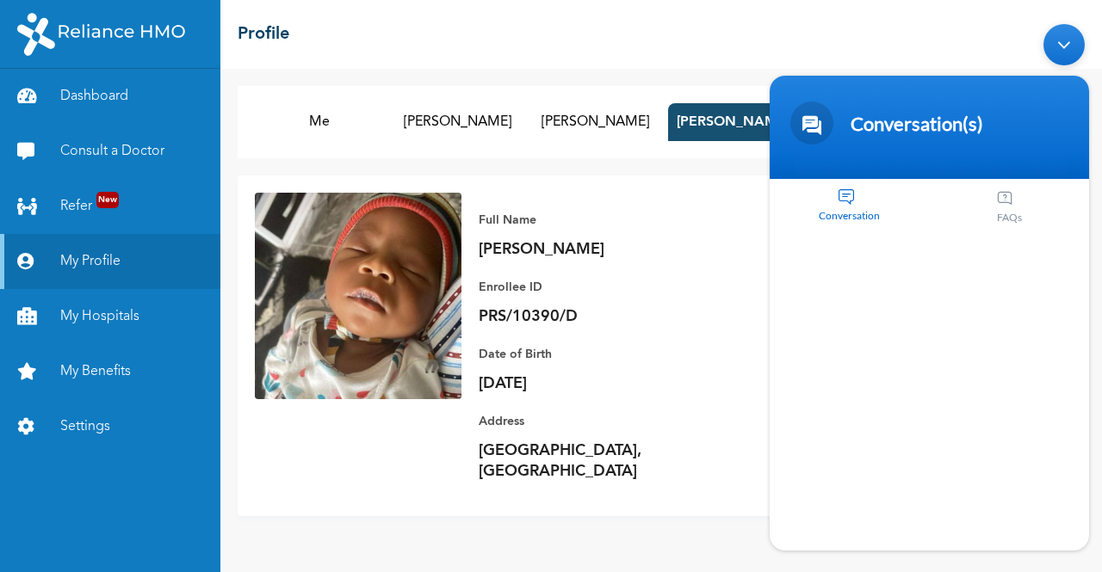
click at [248, 26] on h2 "Profile" at bounding box center [264, 35] width 52 height 26
